Goal: Navigation & Orientation: Find specific page/section

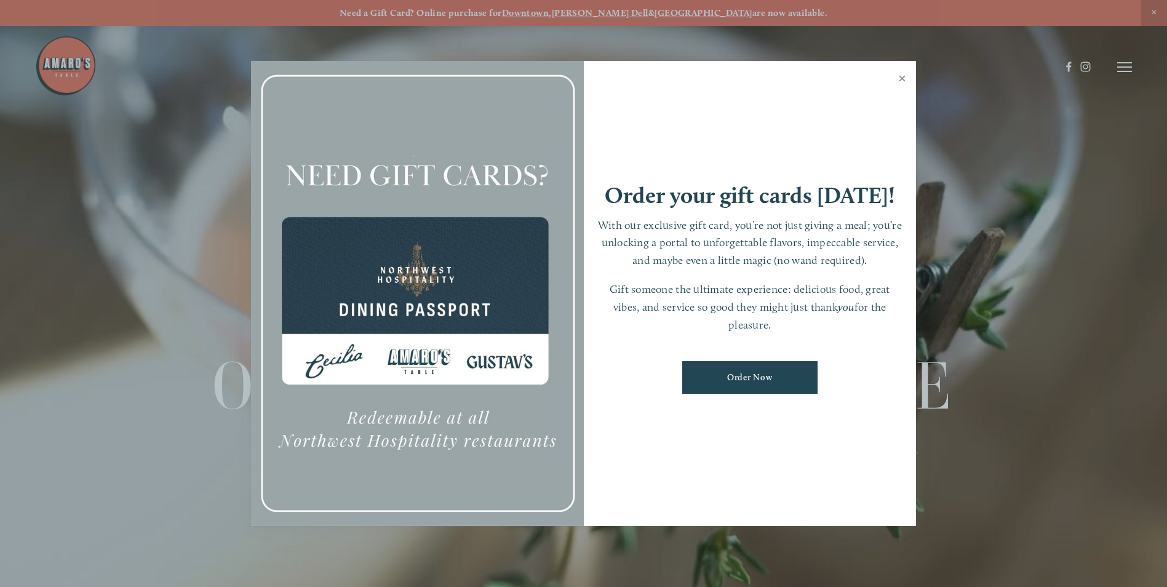
click at [897, 76] on link "Close" at bounding box center [902, 80] width 24 height 34
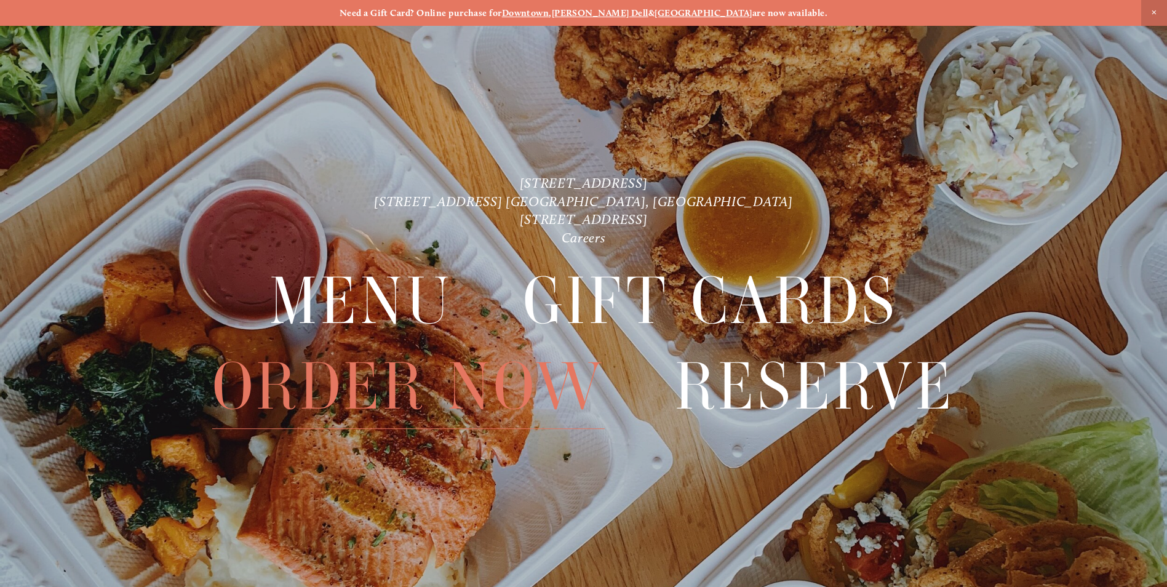
scroll to position [26, 0]
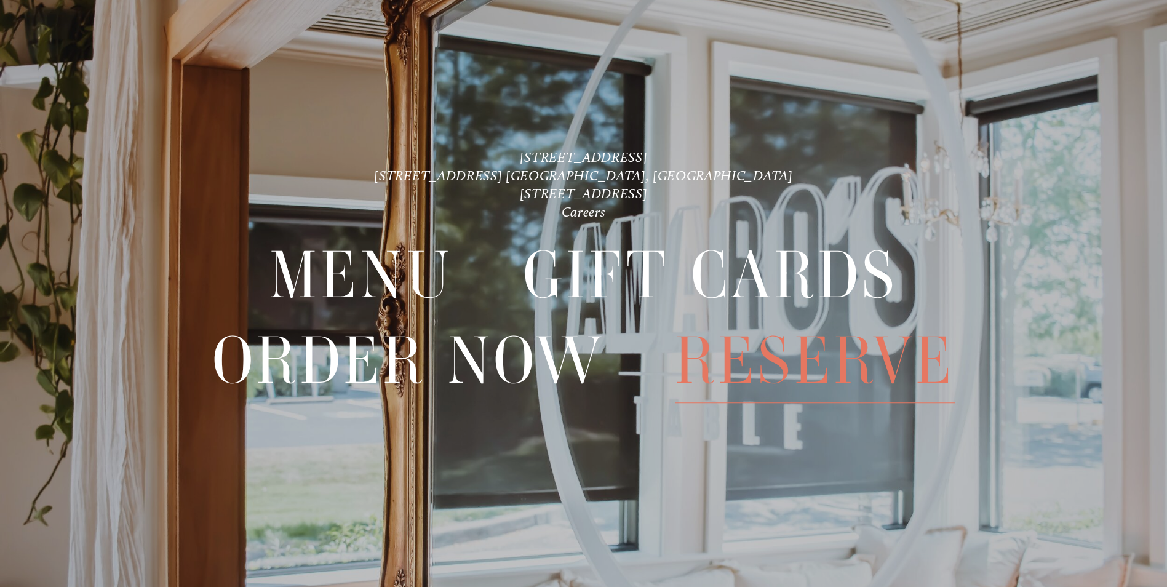
click at [770, 362] on span "Reserve" at bounding box center [815, 361] width 280 height 84
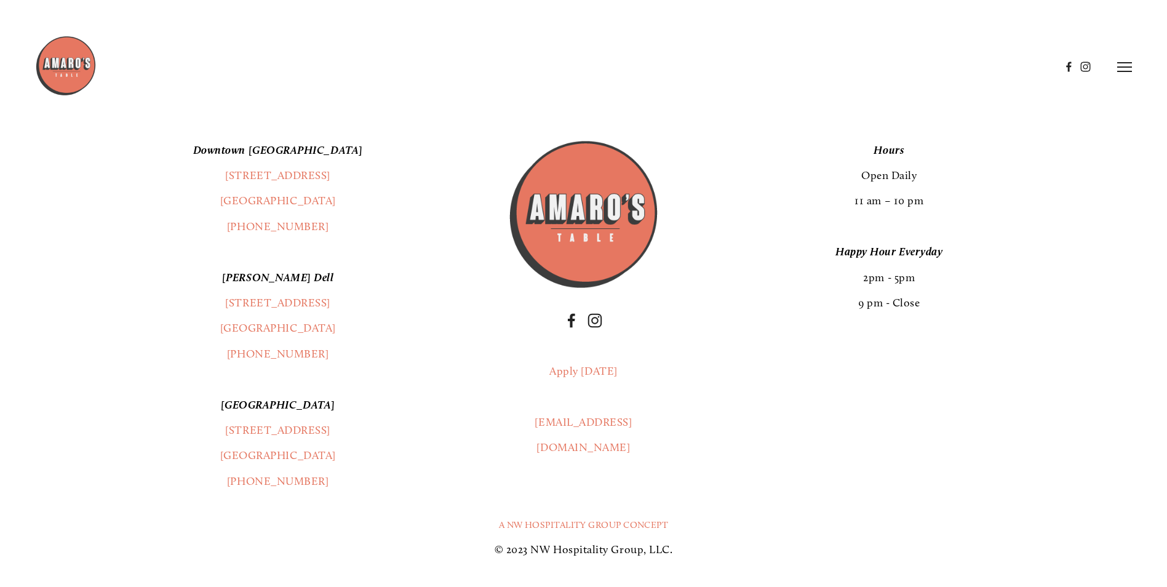
scroll to position [1588, 0]
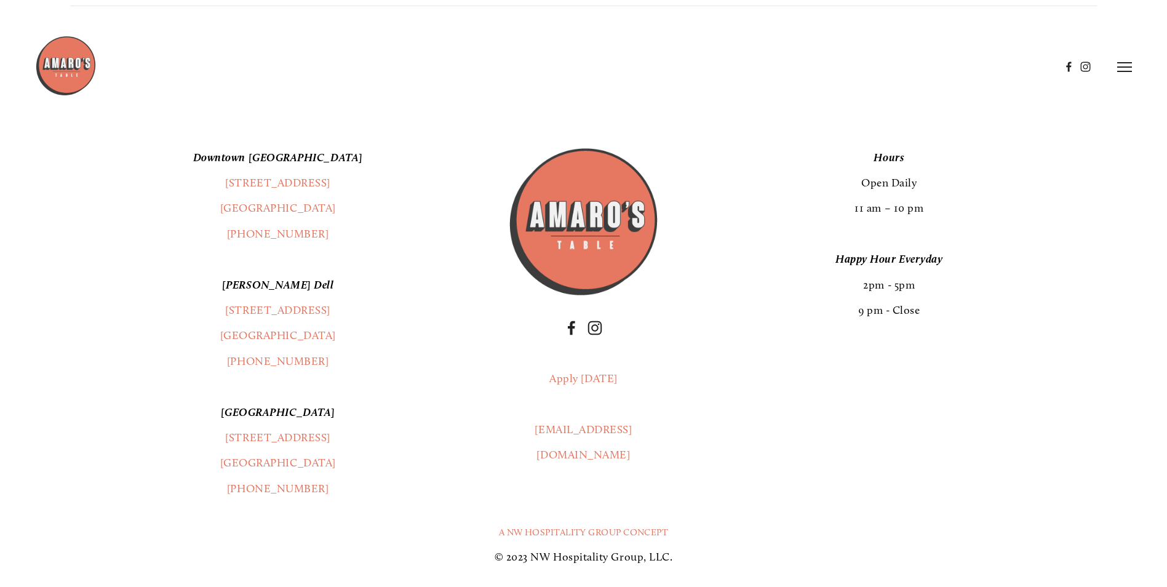
click at [1125, 65] on icon at bounding box center [1124, 67] width 15 height 11
click at [73, 74] on img at bounding box center [66, 66] width 62 height 62
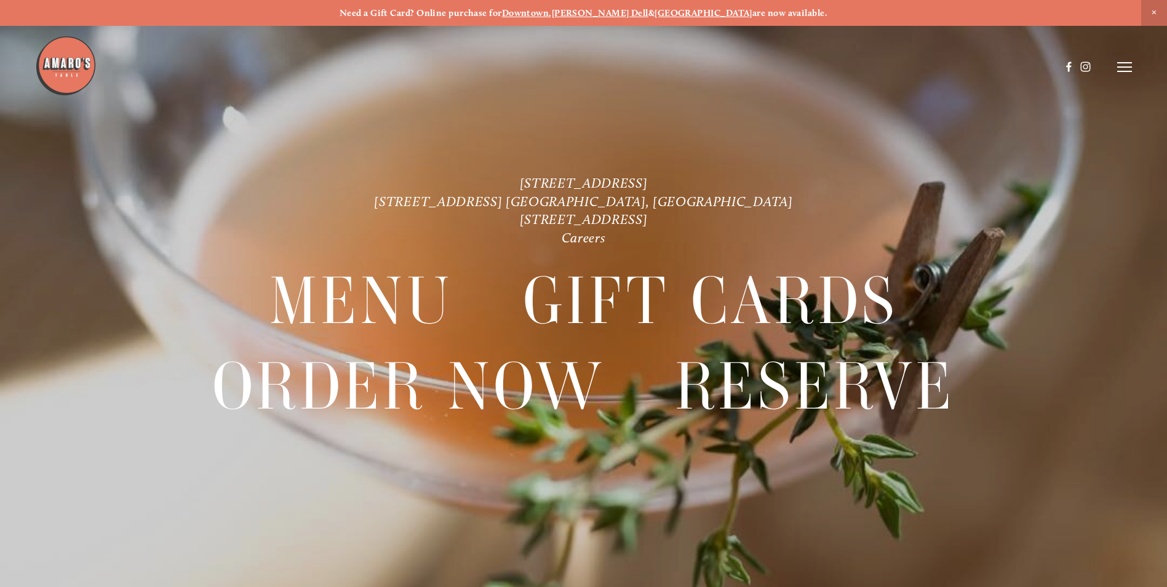
click at [1153, 11] on span "Close Announcement" at bounding box center [1154, 13] width 26 height 26
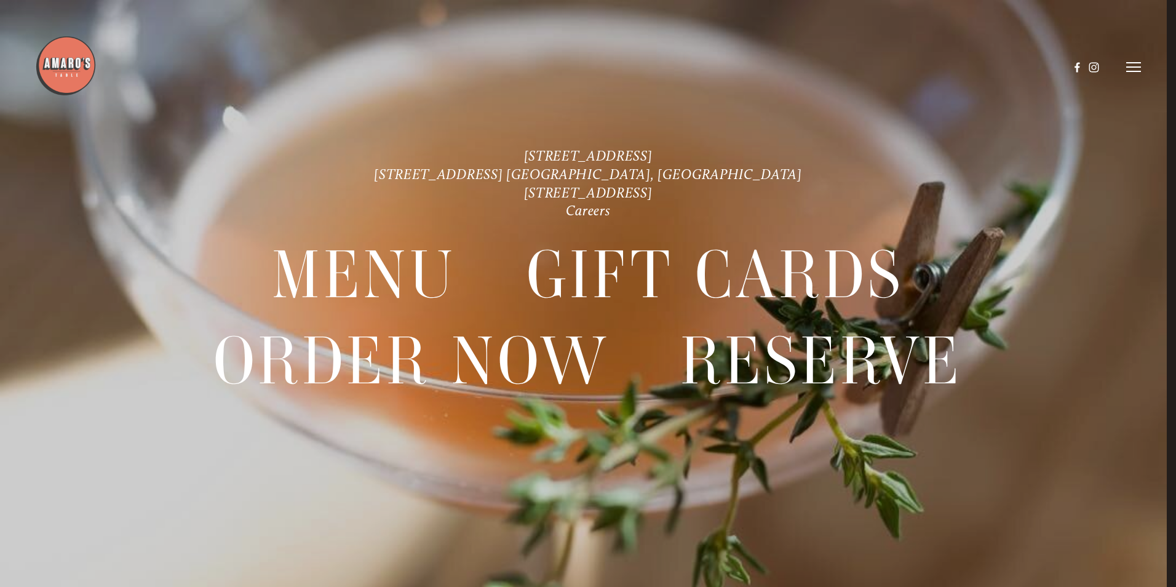
click at [1131, 68] on icon at bounding box center [1133, 67] width 15 height 11
click at [965, 66] on span "Visit" at bounding box center [967, 67] width 21 height 12
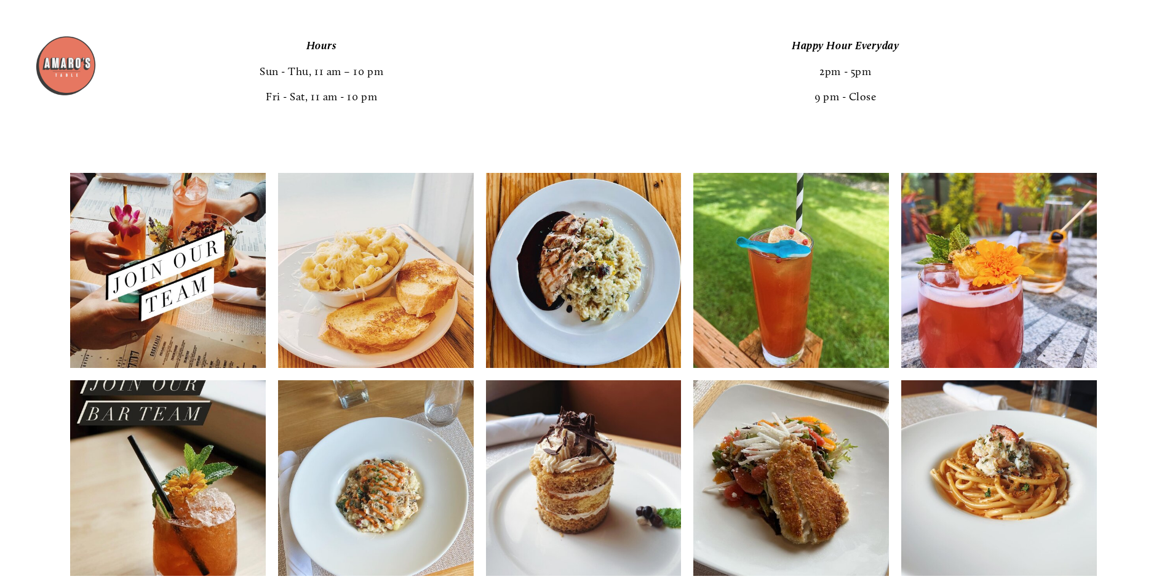
scroll to position [2609, 0]
